Goal: Information Seeking & Learning: Learn about a topic

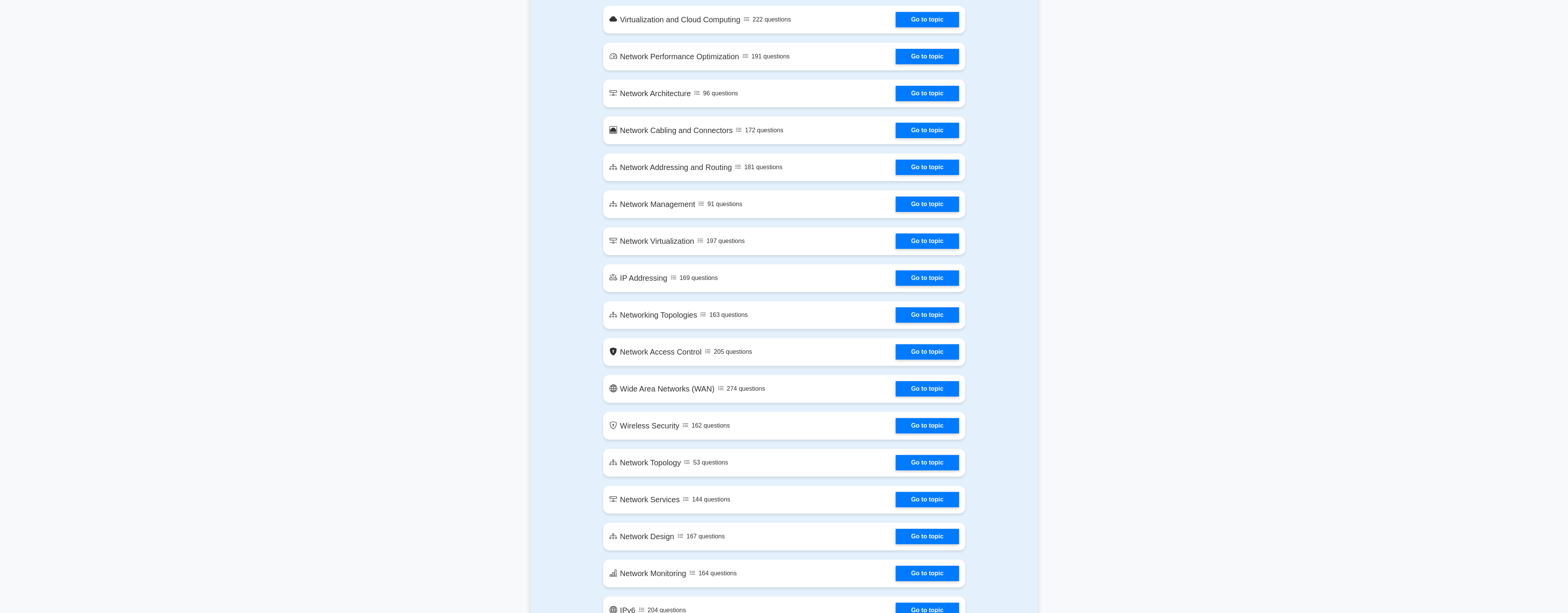
scroll to position [885, 0]
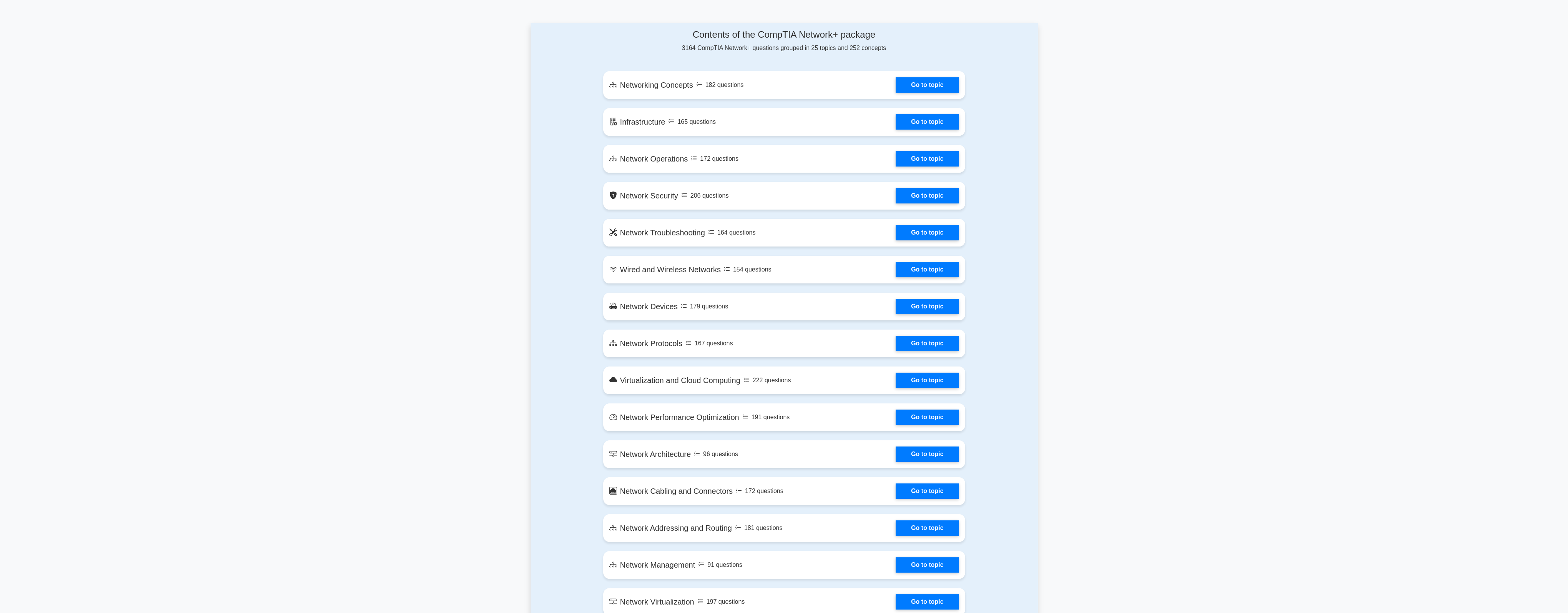
scroll to position [385, 0]
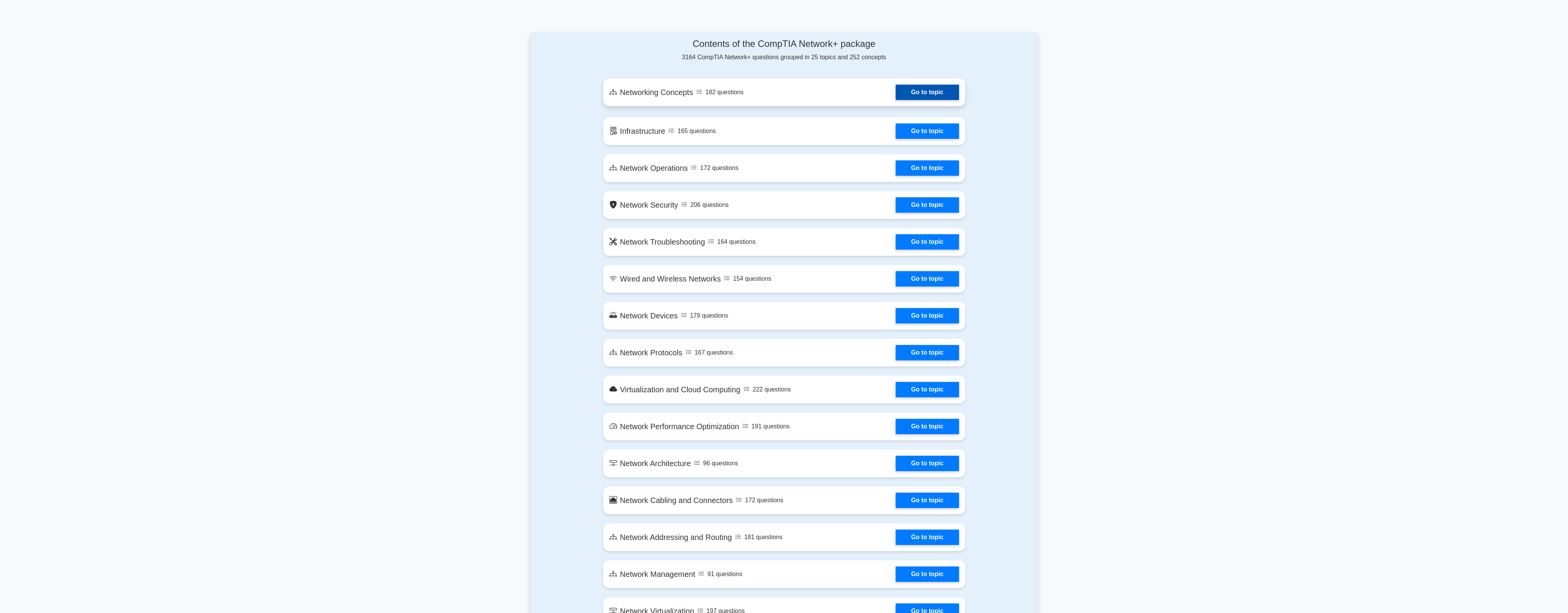
click at [918, 91] on link "Go to topic" at bounding box center [927, 92] width 63 height 15
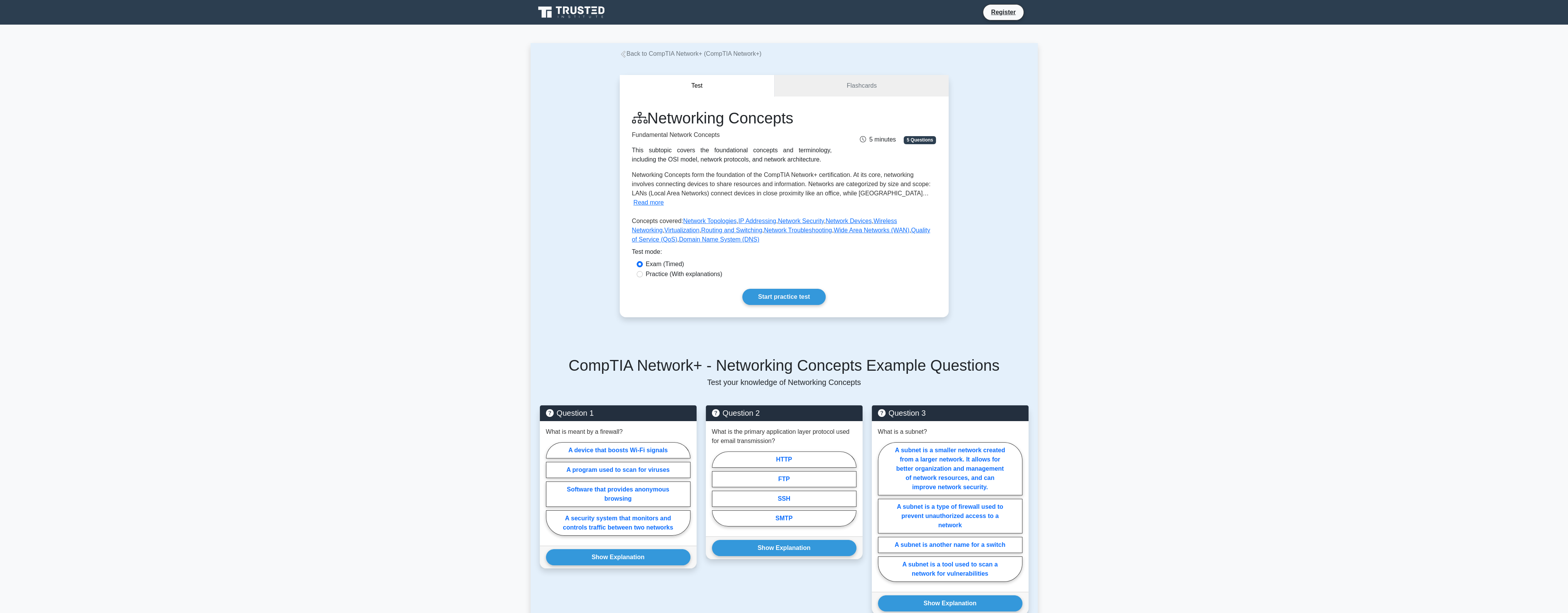
click at [702, 270] on label "Practice (With explanations)" at bounding box center [684, 274] width 76 height 9
click at [643, 271] on input "Practice (With explanations)" at bounding box center [640, 274] width 6 height 6
radio input "true"
click at [785, 289] on link "Start practice test" at bounding box center [784, 297] width 83 height 16
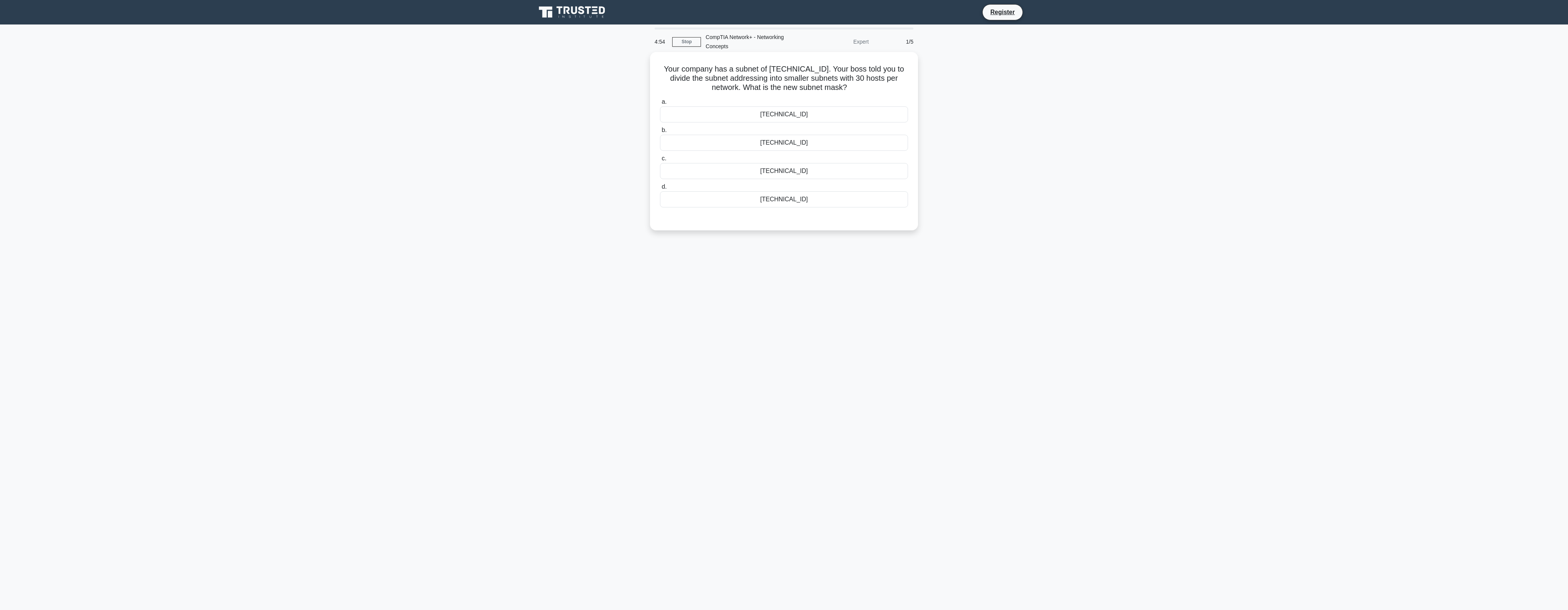
click at [852, 116] on div "[TECHNICAL_ID]" at bounding box center [784, 114] width 248 height 16
click at [660, 104] on input "a. [TECHNICAL_ID]" at bounding box center [660, 102] width 0 height 5
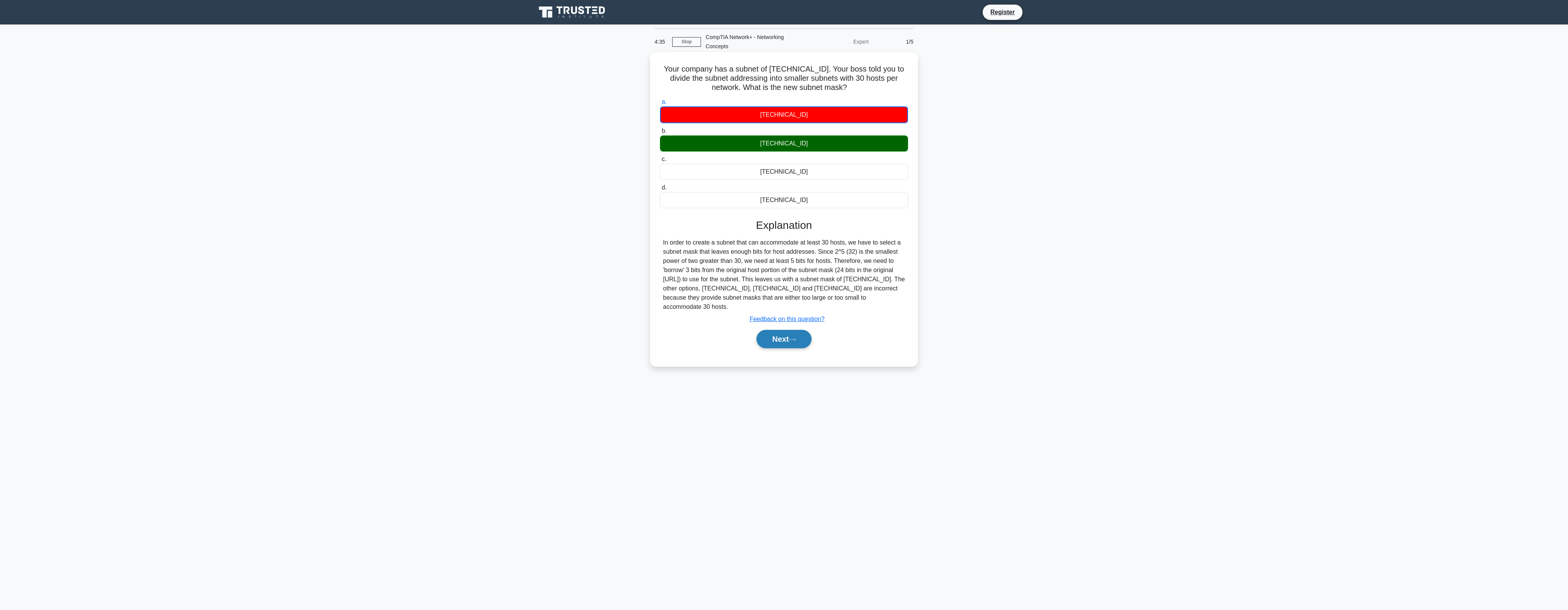
click at [804, 340] on button "Next" at bounding box center [783, 339] width 55 height 18
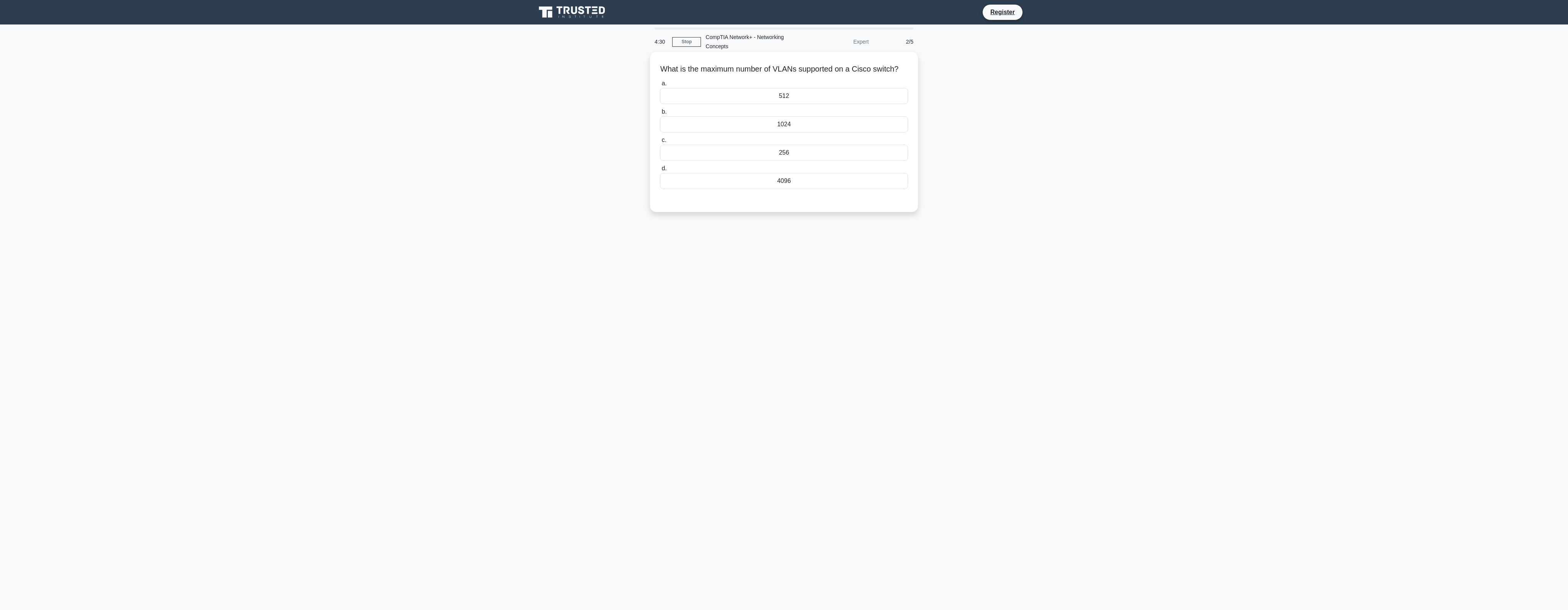
click at [882, 131] on div "1024" at bounding box center [784, 124] width 248 height 16
click at [660, 114] on input "b. 1024" at bounding box center [660, 112] width 0 height 5
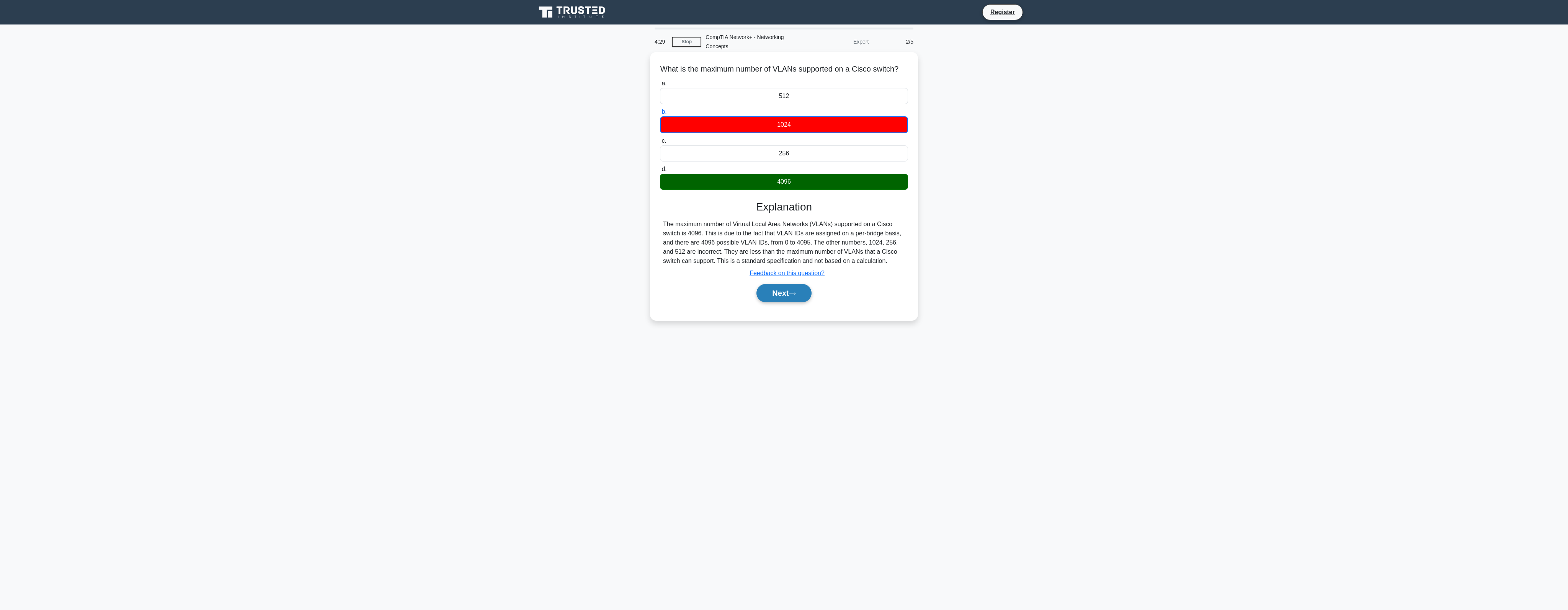
click at [793, 296] on icon at bounding box center [792, 294] width 7 height 4
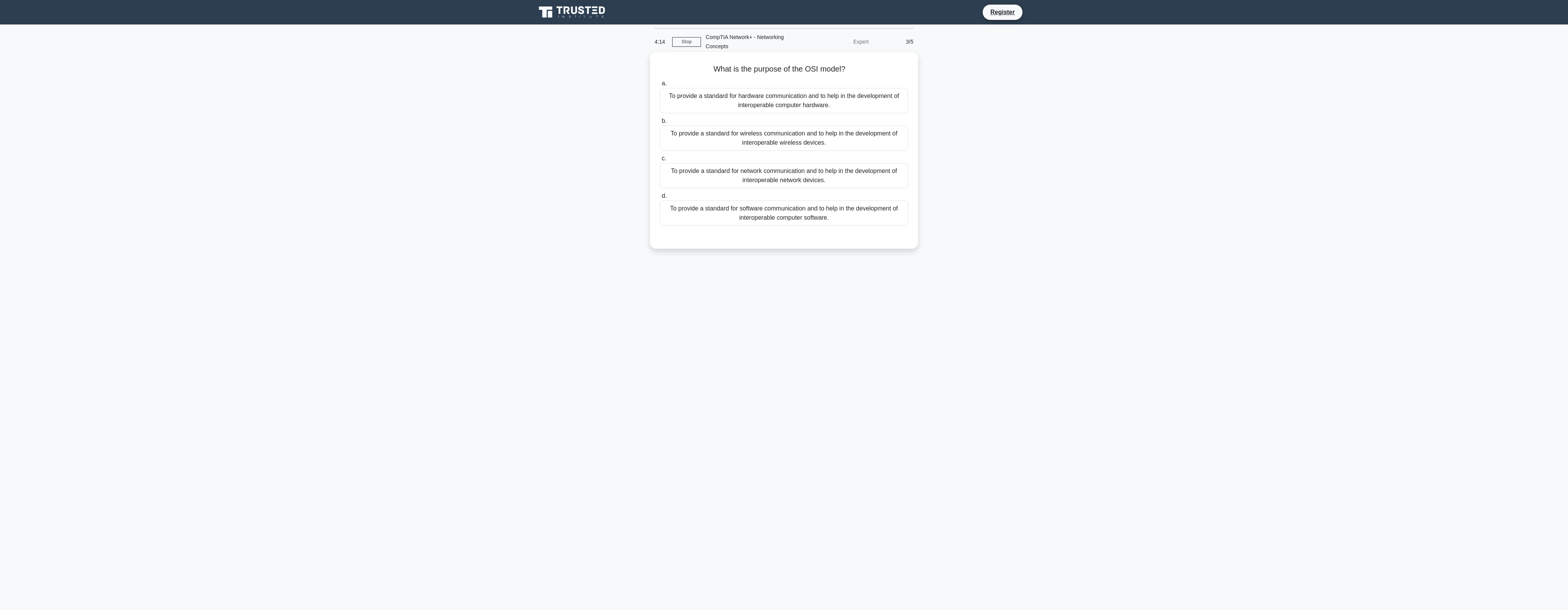
click at [711, 176] on div "To provide a standard for network communication and to help in the development …" at bounding box center [784, 175] width 248 height 25
click at [660, 161] on input "c. To provide a standard for network communication and to help in the developme…" at bounding box center [660, 158] width 0 height 5
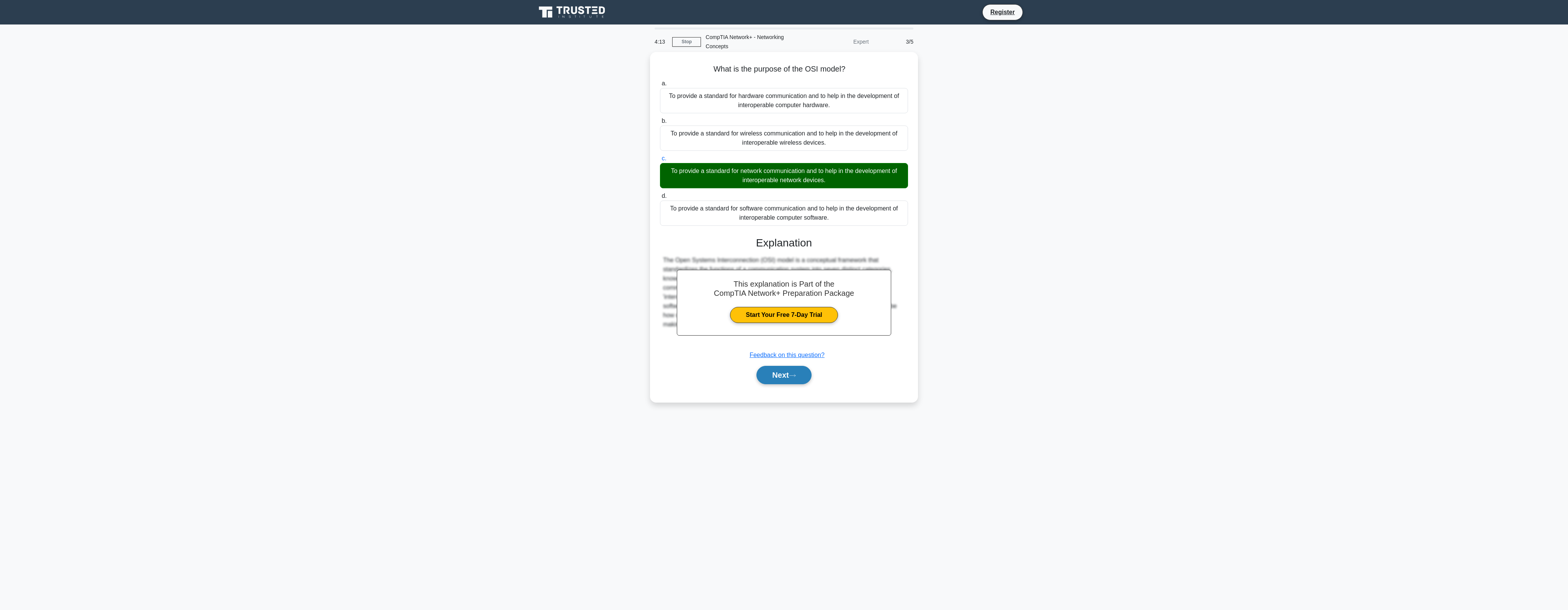
click at [801, 372] on button "Next" at bounding box center [783, 375] width 55 height 18
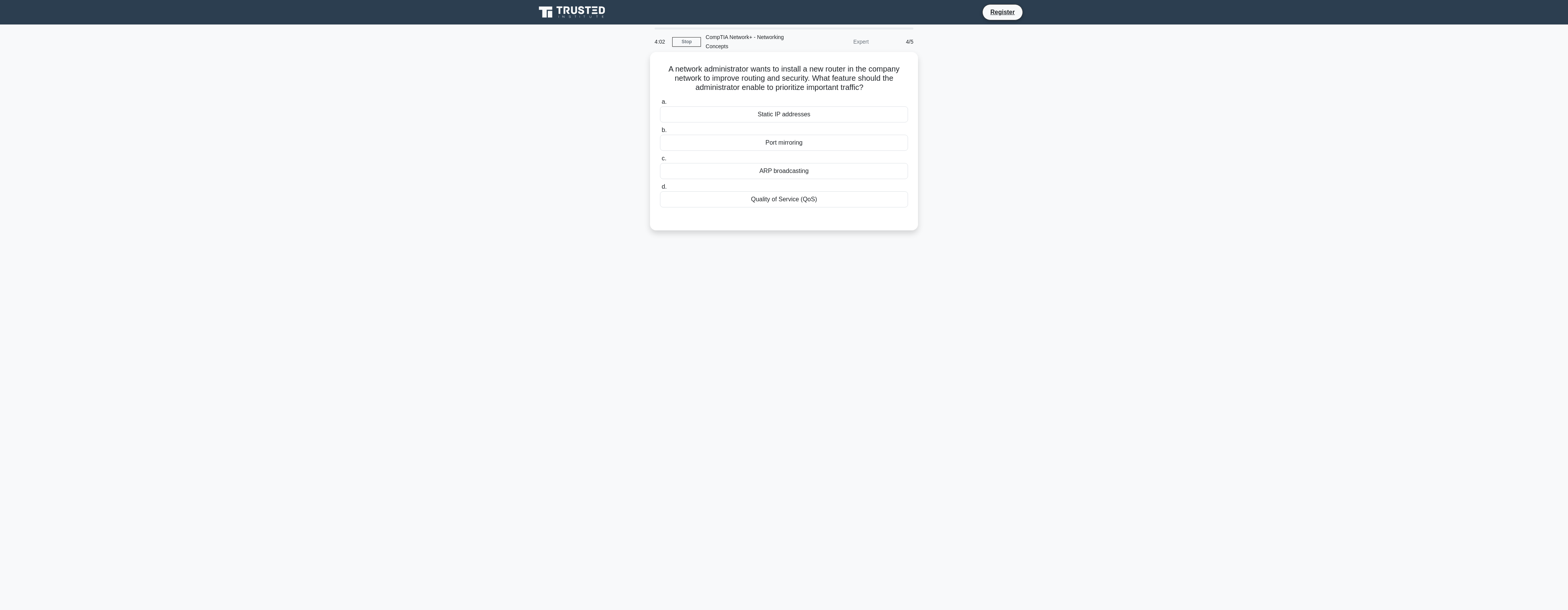
click at [825, 119] on div "Static IP addresses" at bounding box center [784, 114] width 248 height 16
click at [660, 104] on input "a. Static IP addresses" at bounding box center [660, 102] width 0 height 5
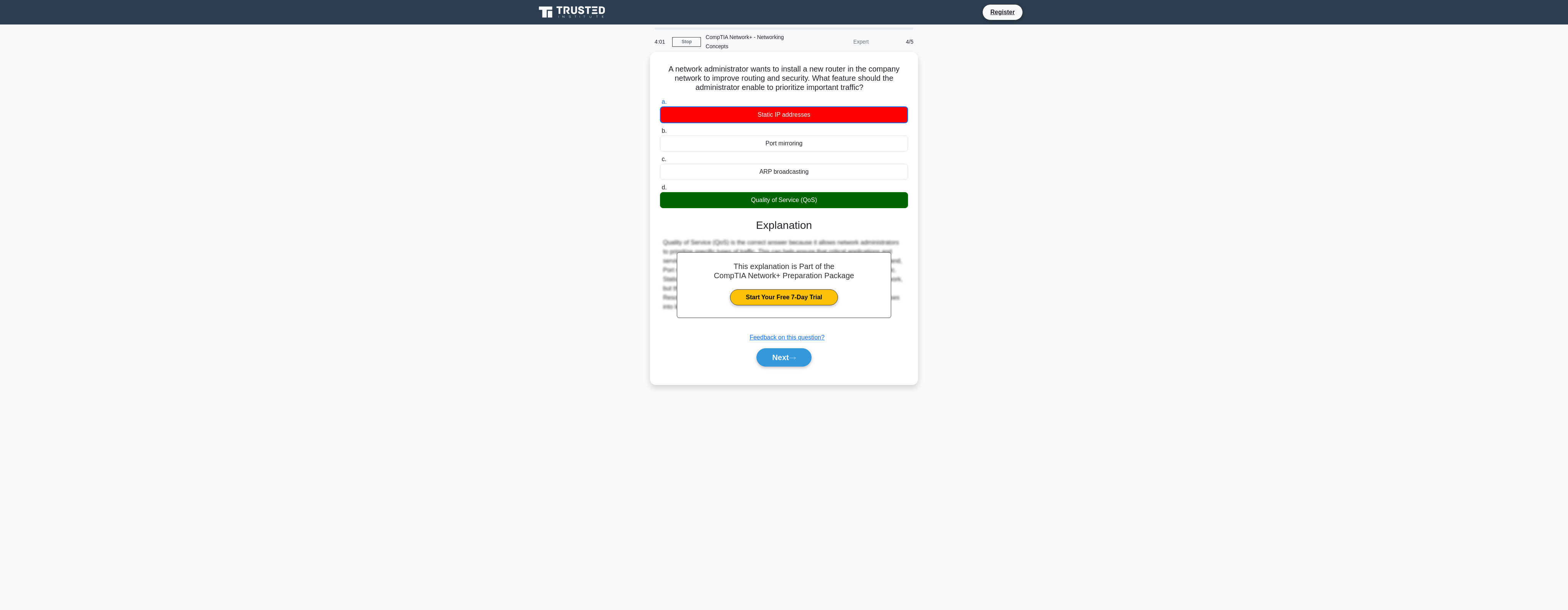
click at [824, 200] on div "Quality of Service (QoS)" at bounding box center [784, 200] width 248 height 16
click at [660, 190] on input "d. Quality of Service (QoS)" at bounding box center [660, 188] width 0 height 5
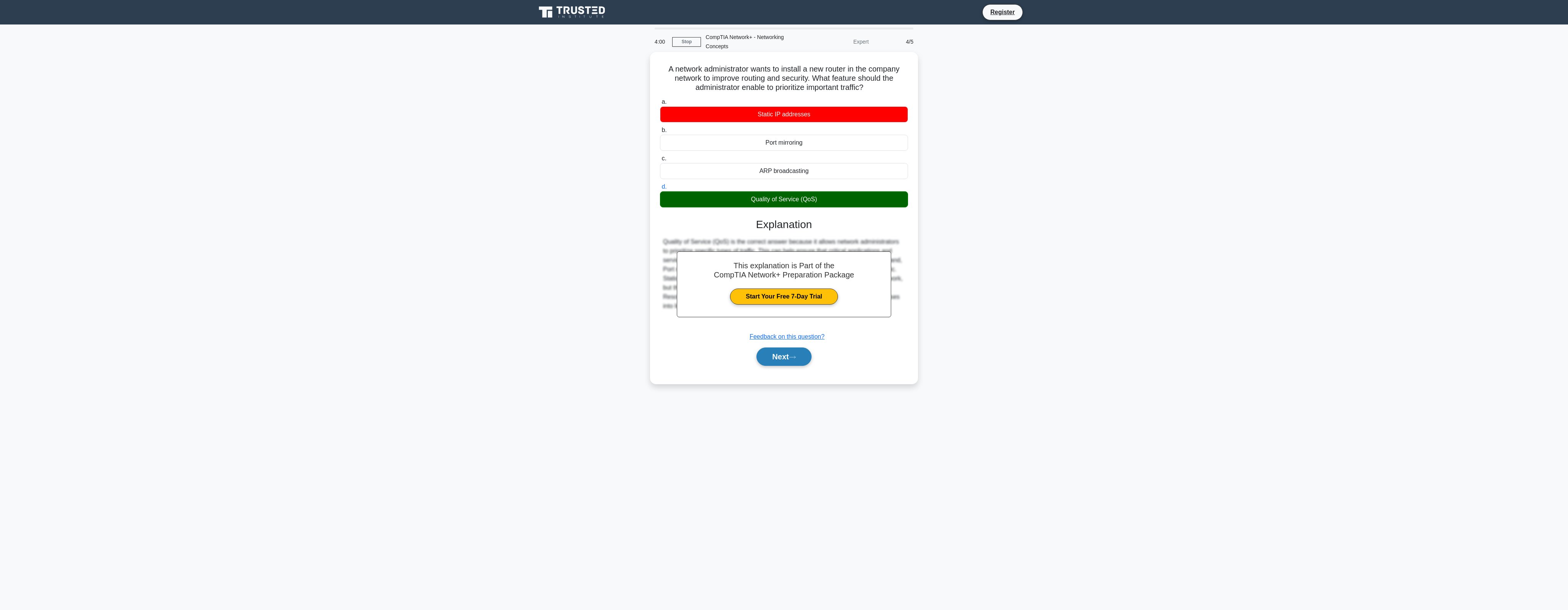
click at [796, 361] on button "Next" at bounding box center [783, 357] width 55 height 18
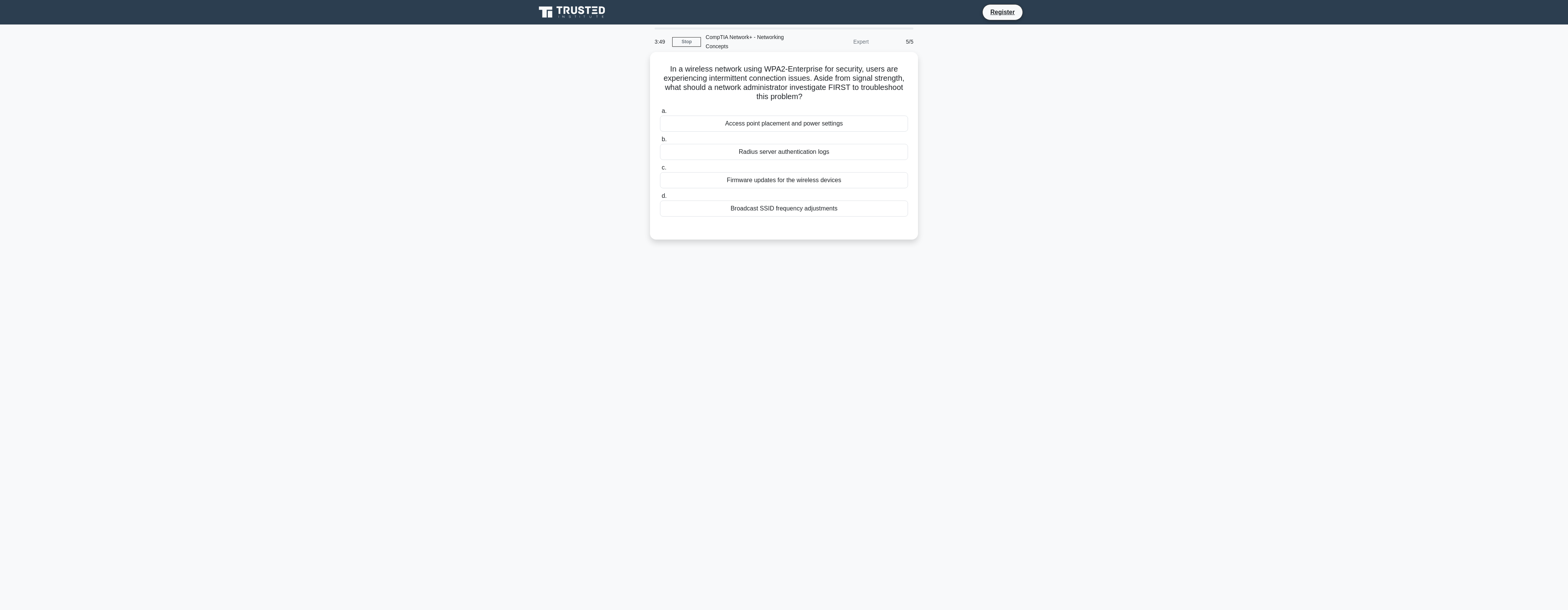
click at [847, 128] on div "Access point placement and power settings" at bounding box center [784, 123] width 248 height 16
click at [660, 114] on input "a. Access point placement and power settings" at bounding box center [660, 111] width 0 height 5
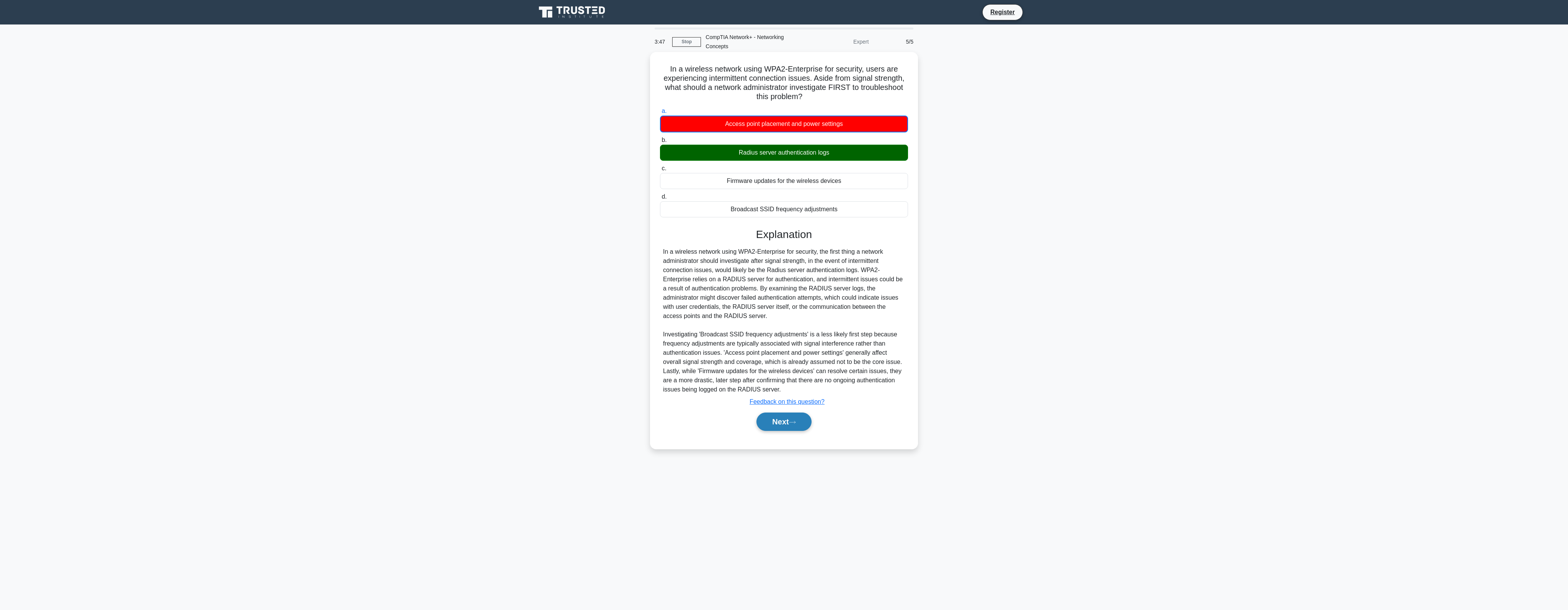
click at [794, 428] on button "Next" at bounding box center [783, 422] width 55 height 18
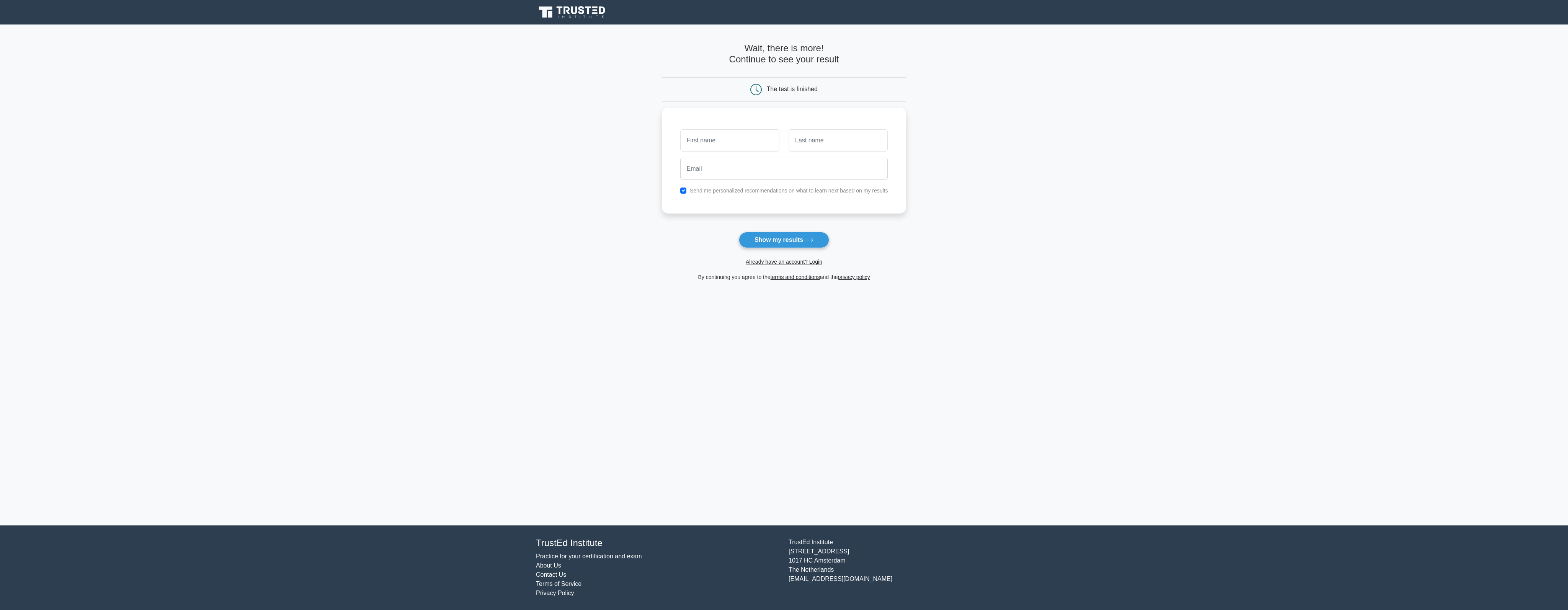
drag, startPoint x: 643, startPoint y: 280, endPoint x: 640, endPoint y: 276, distance: 5.0
